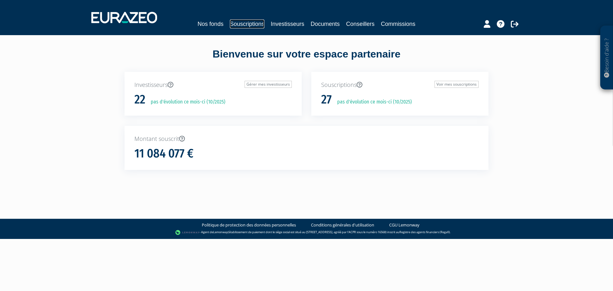
click at [252, 21] on link "Souscriptions" at bounding box center [247, 23] width 34 height 9
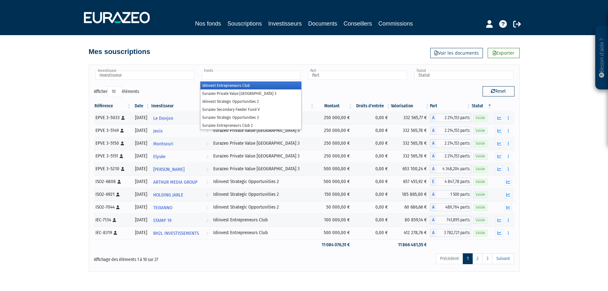
click at [231, 75] on input "text" at bounding box center [251, 75] width 99 height 9
type input "Fonds"
click at [143, 74] on input "text" at bounding box center [145, 75] width 99 height 9
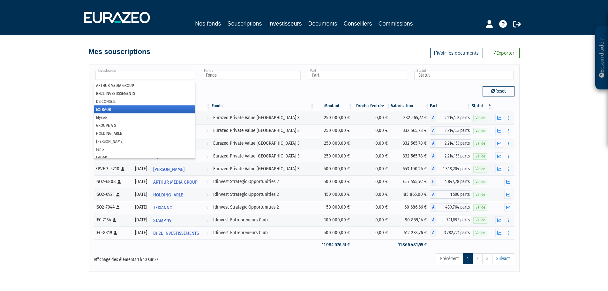
click at [122, 112] on li "EXTRAOR" at bounding box center [144, 109] width 101 height 8
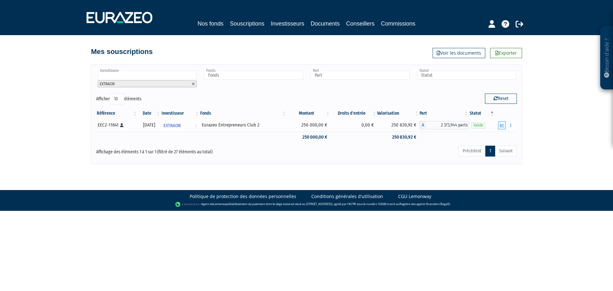
click at [503, 127] on icon "button" at bounding box center [502, 125] width 4 height 4
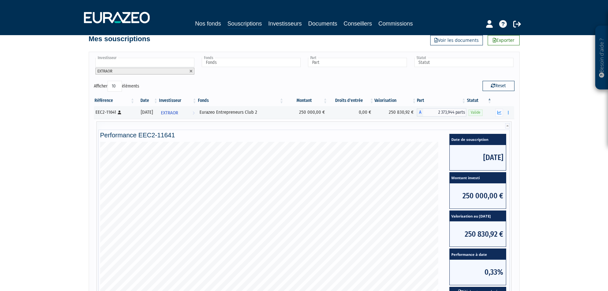
scroll to position [64, 0]
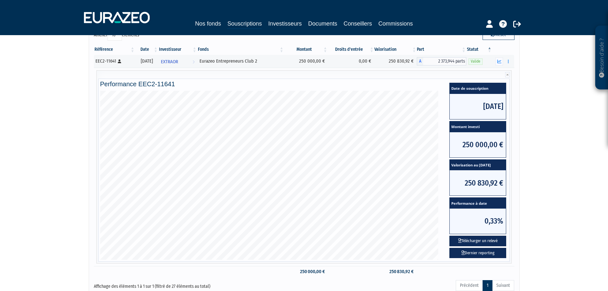
click at [45, 106] on div "Besoin d'aide ? × J'ai besoin d'aide Si vous avez une question à propos du fonc…" at bounding box center [304, 117] width 608 height 363
